Goal: Information Seeking & Learning: Learn about a topic

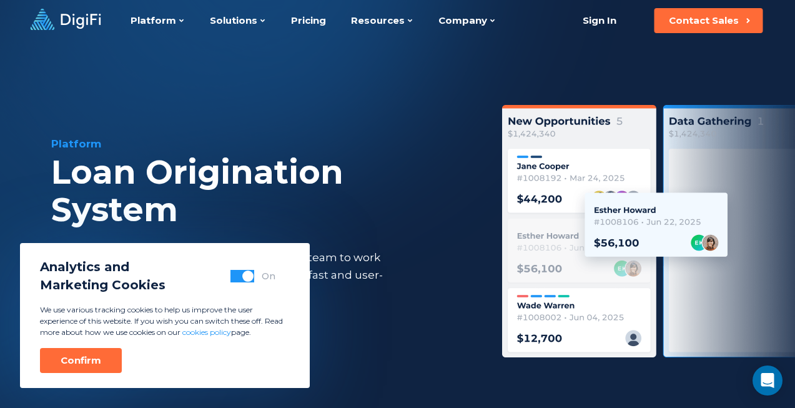
click at [325, 313] on div "Platform Loan Origination System Streamline loan origination and empower your t…" at bounding box center [261, 233] width 420 height 195
click at [82, 372] on button "Confirm" at bounding box center [81, 360] width 82 height 25
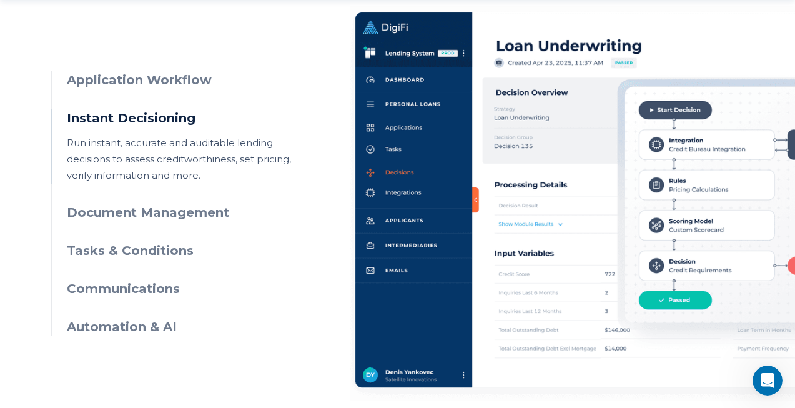
scroll to position [659, 0]
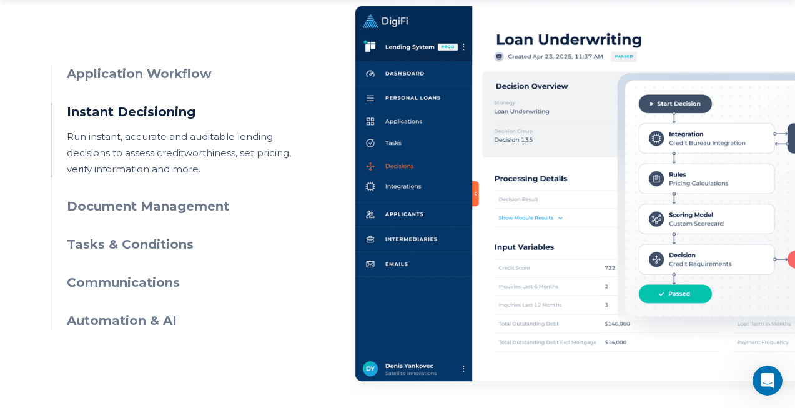
click at [154, 205] on h3 "Document Management" at bounding box center [180, 206] width 227 height 18
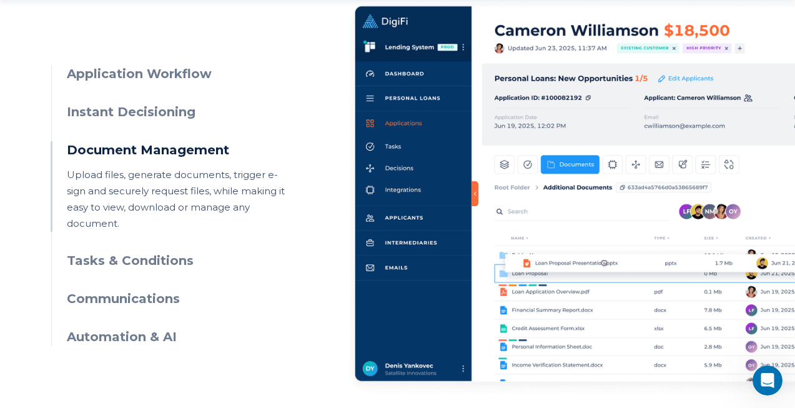
click at [147, 235] on ul "Application Workflow Manage applications through intuitive UIs, visual workflow…" at bounding box center [172, 205] width 242 height 281
click at [147, 252] on h3 "Tasks & Conditions" at bounding box center [180, 261] width 227 height 18
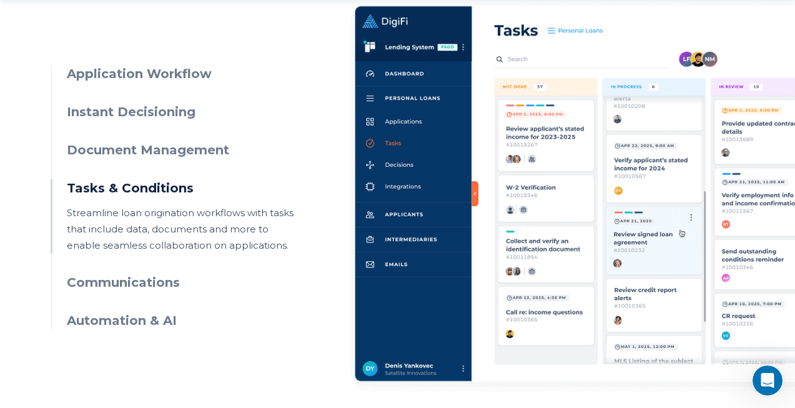
click at [147, 352] on div "Application Workflow Manage applications through intuitive UIs, visual workflow…" at bounding box center [397, 186] width 693 height 417
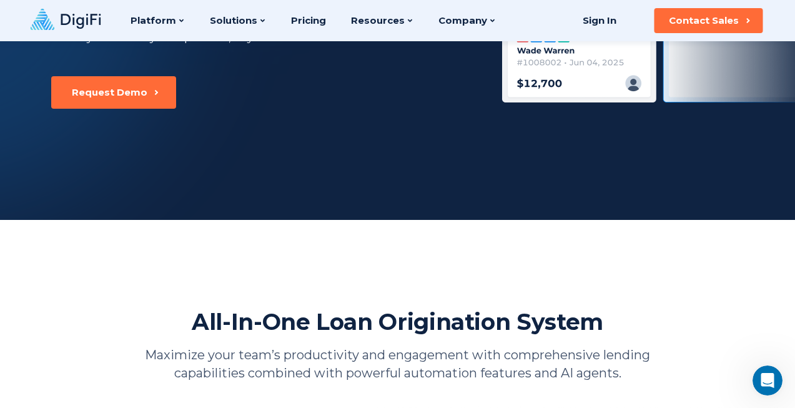
scroll to position [0, 0]
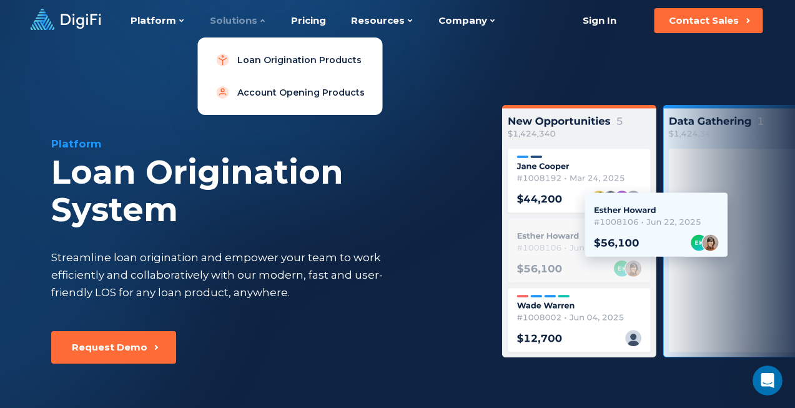
click at [253, 26] on div "Solutions" at bounding box center [238, 20] width 56 height 41
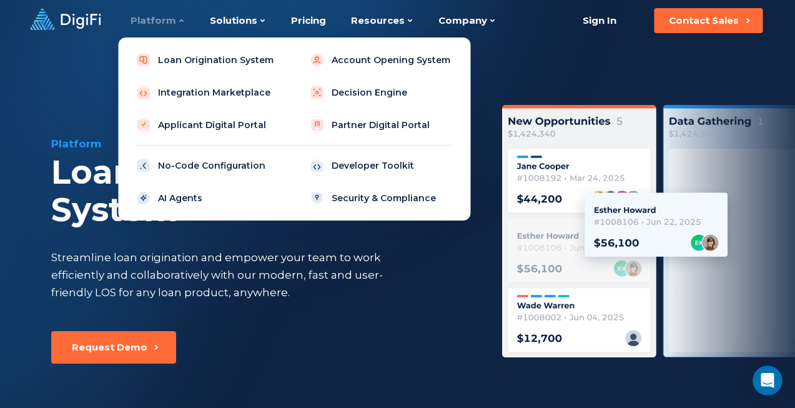
click at [168, 26] on div "Platform" at bounding box center [158, 20] width 54 height 41
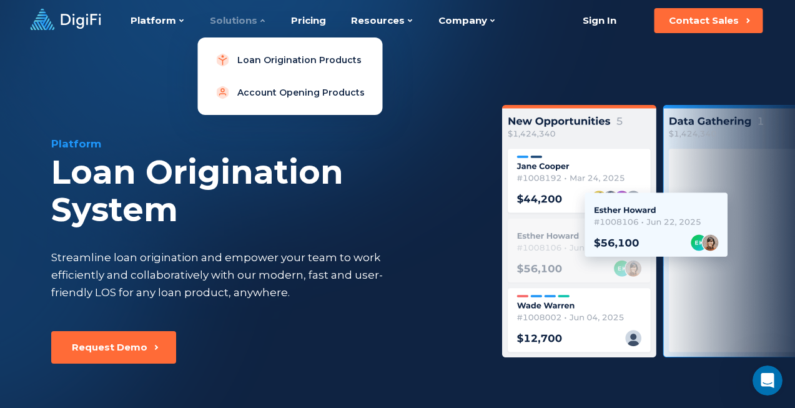
click at [217, 5] on div "Solutions" at bounding box center [238, 20] width 56 height 41
click at [210, 11] on div "Solutions" at bounding box center [238, 20] width 56 height 41
